Goal: Use online tool/utility: Utilize a website feature to perform a specific function

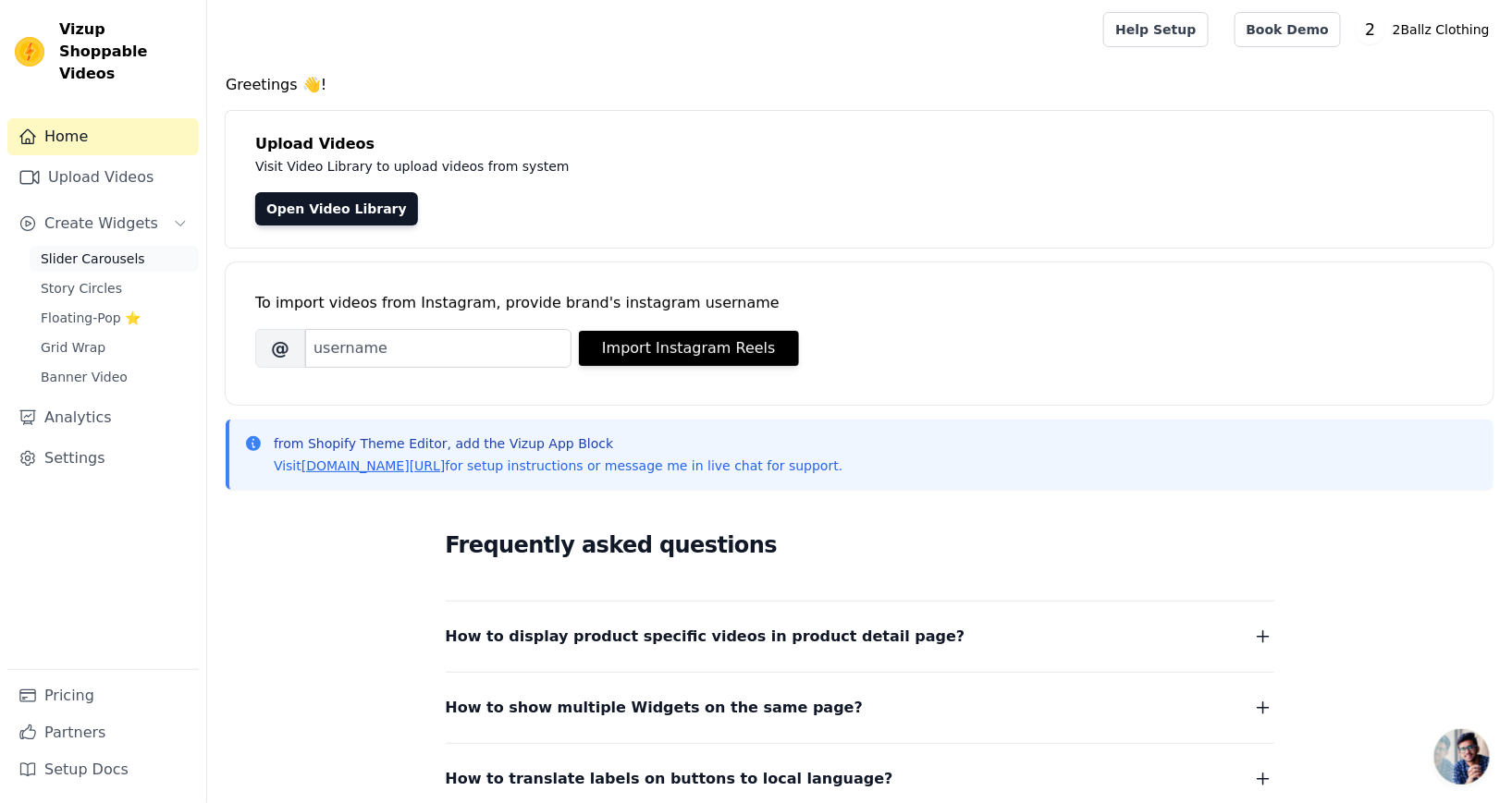
click at [90, 247] on link "Slider Carousels" at bounding box center [114, 258] width 169 height 26
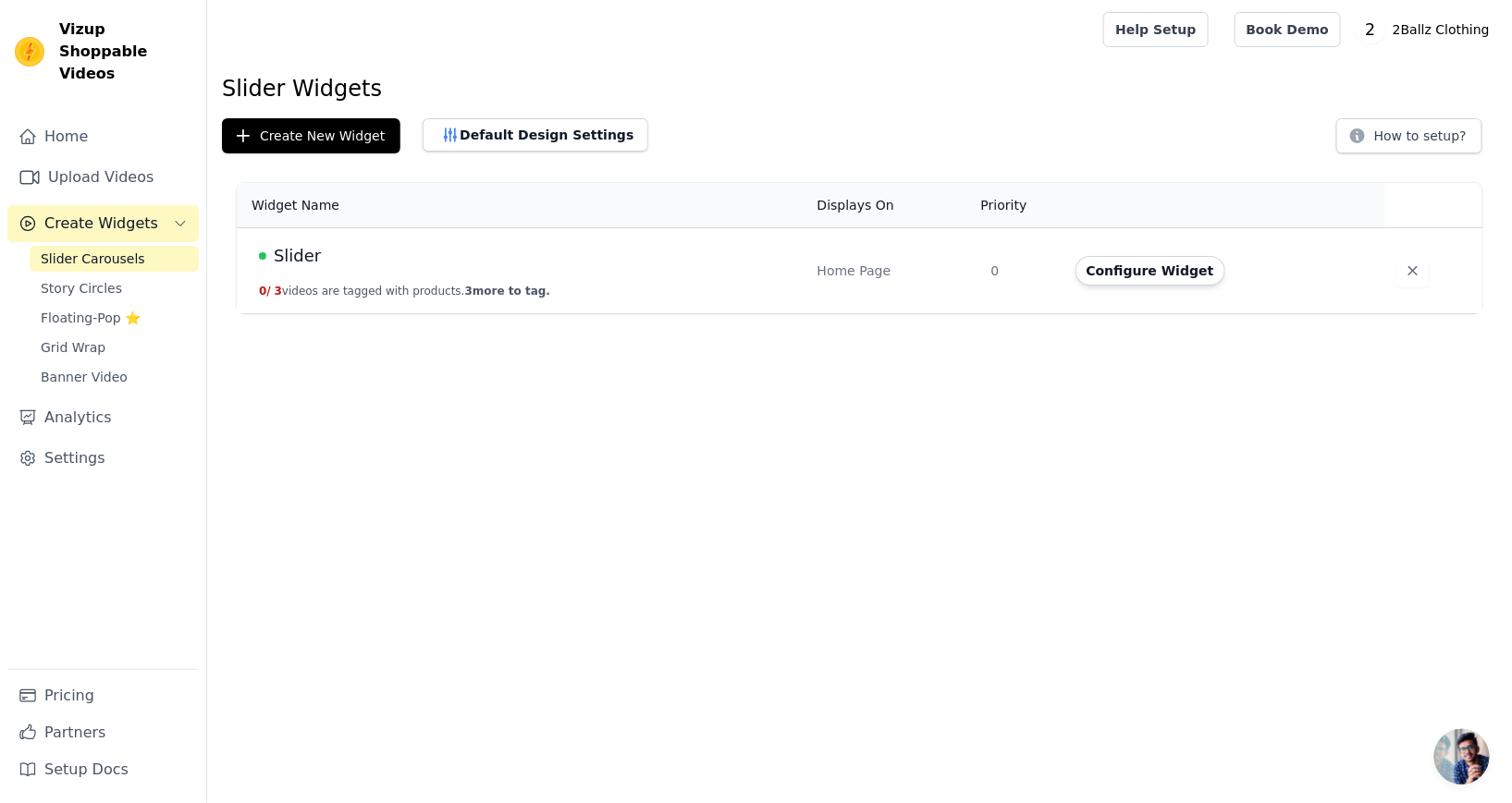
click at [365, 260] on div "Slider" at bounding box center [527, 256] width 537 height 26
click at [1132, 275] on button "Configure Widget" at bounding box center [1150, 271] width 150 height 30
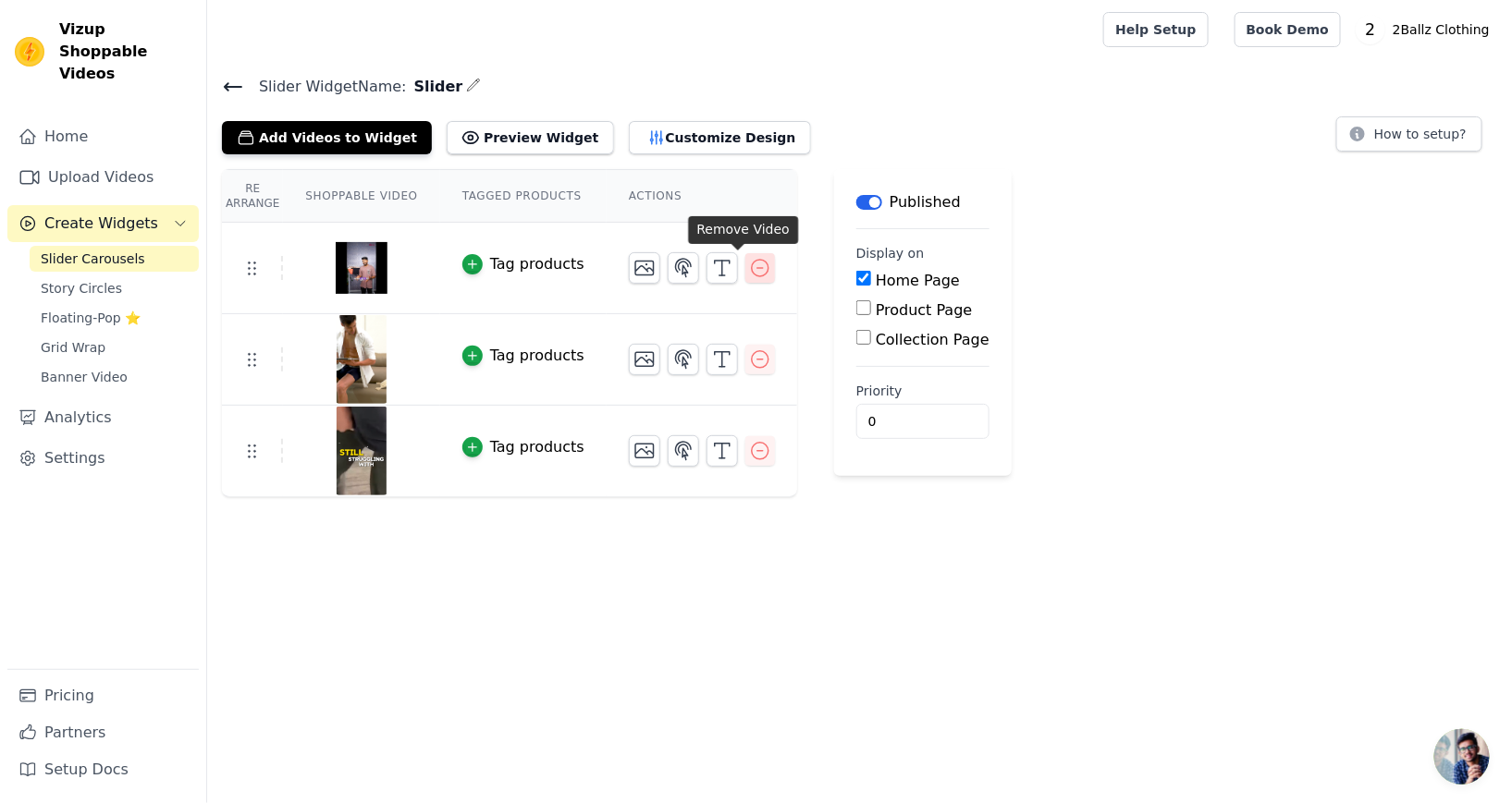
click at [752, 264] on icon "button" at bounding box center [760, 268] width 16 height 16
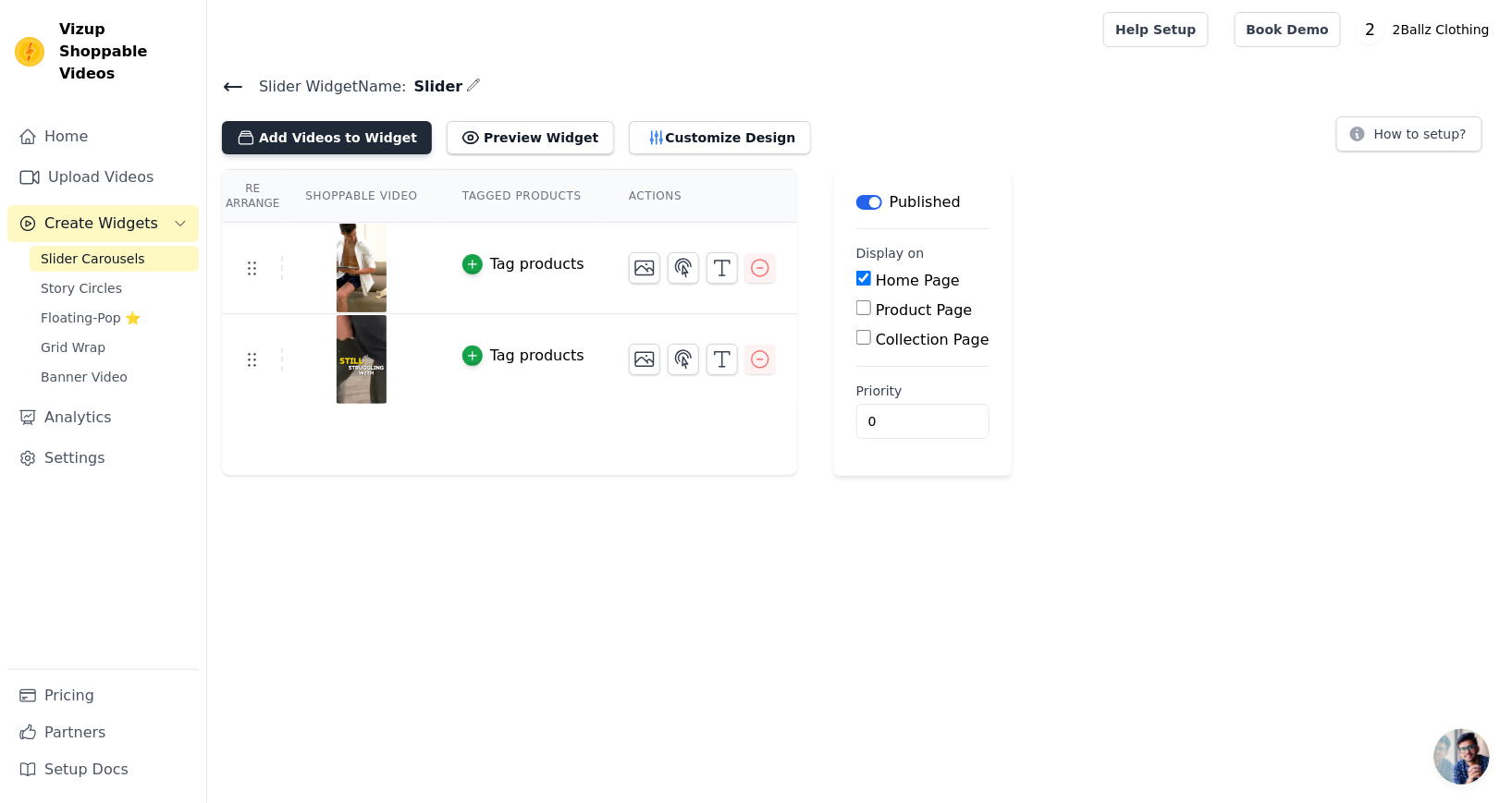
click at [353, 153] on button "Add Videos to Widget" at bounding box center [327, 137] width 210 height 33
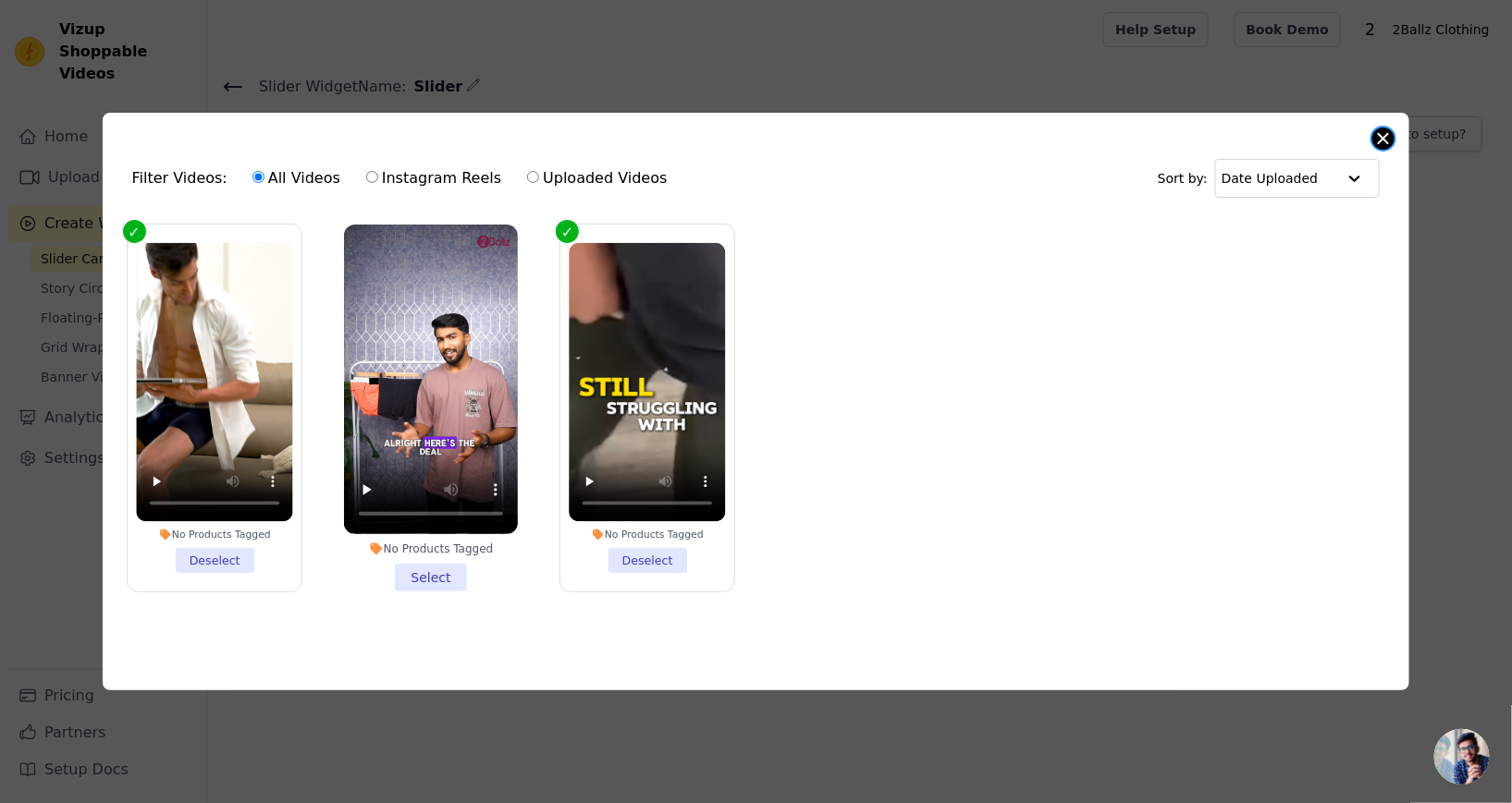
click at [1379, 150] on button "Close modal" at bounding box center [1383, 138] width 22 height 22
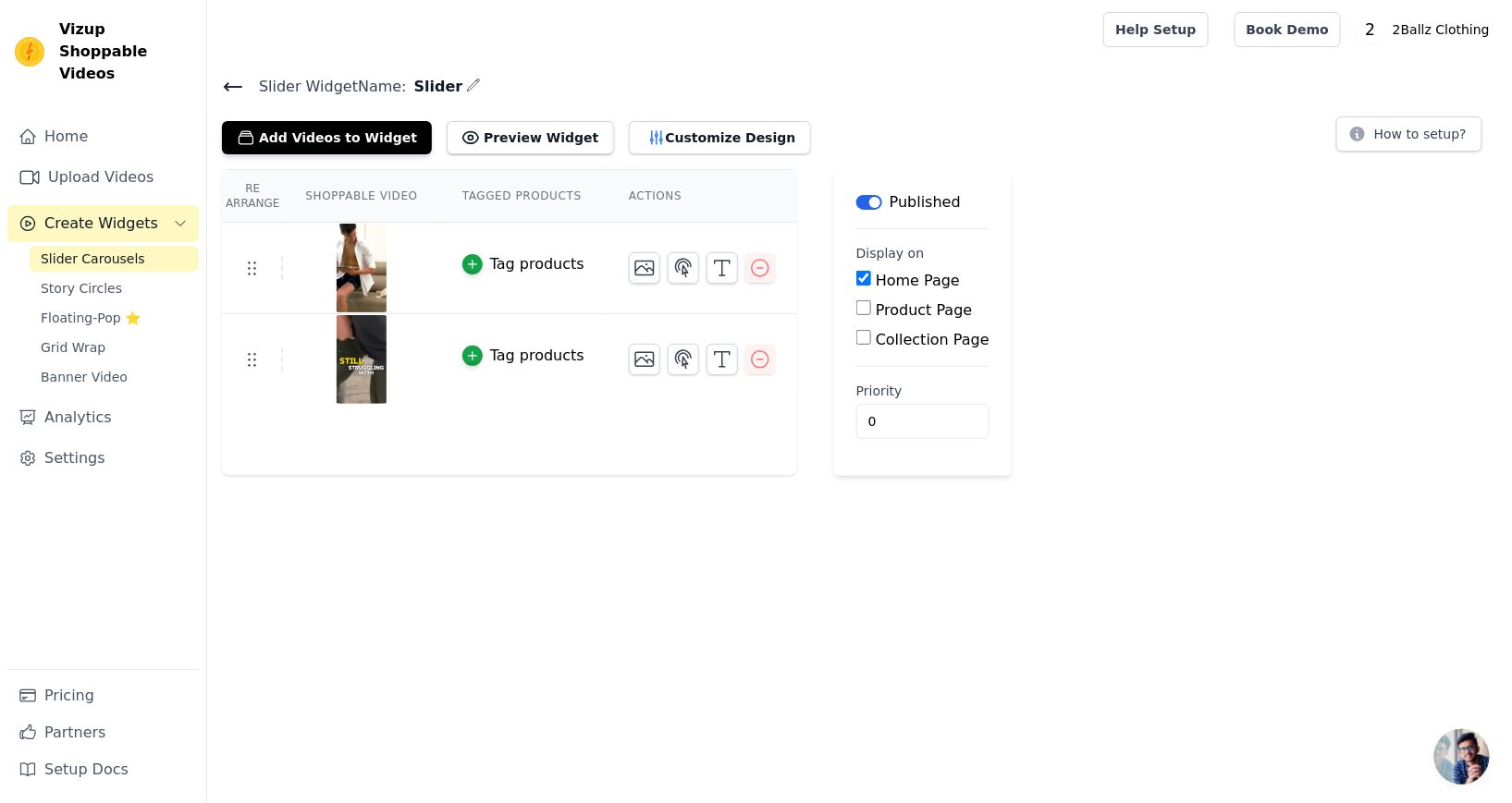
click at [1111, 470] on div "Re Arrange Shoppable Video Tagged Products Actions Tag products Tag products Sa…" at bounding box center [859, 323] width 1305 height 307
